Goal: Transaction & Acquisition: Purchase product/service

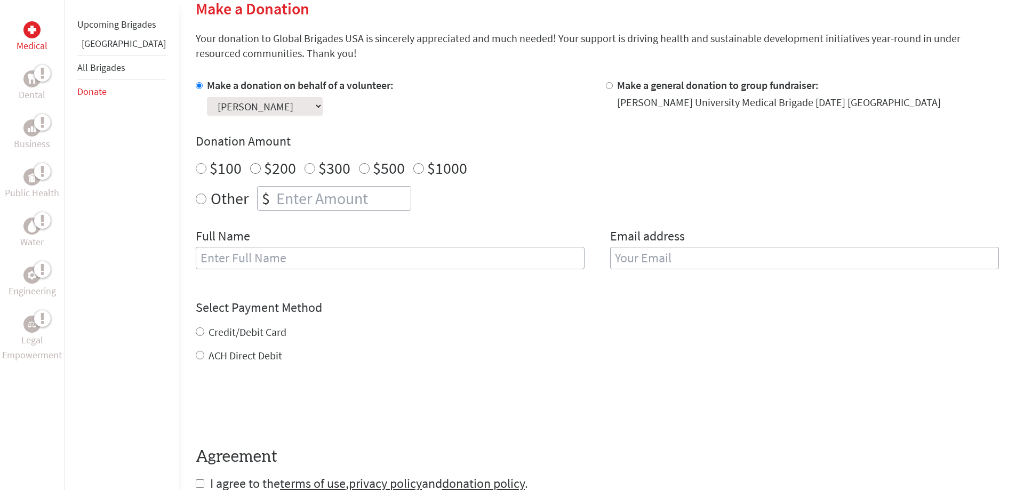
scroll to position [53, 0]
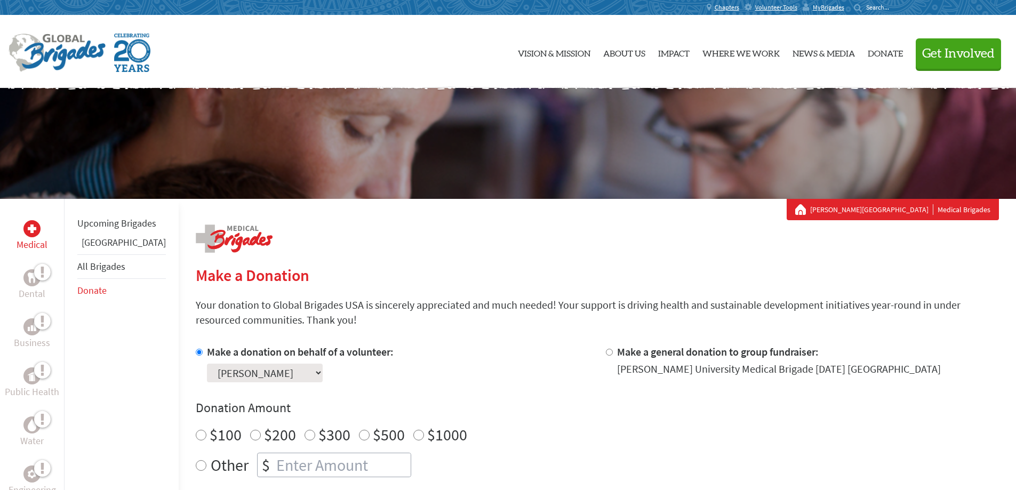
click at [114, 248] on link "[GEOGRAPHIC_DATA]" at bounding box center [124, 242] width 84 height 12
